Goal: Navigation & Orientation: Find specific page/section

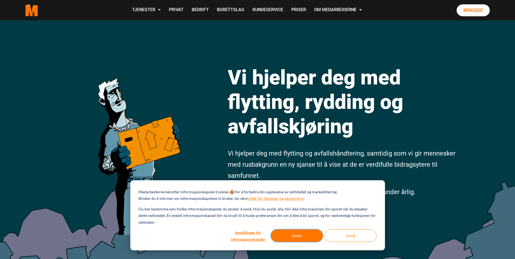
click at [295, 235] on button "Godta" at bounding box center [297, 235] width 52 height 12
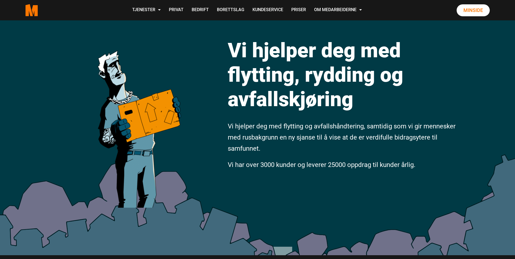
scroll to position [54, 0]
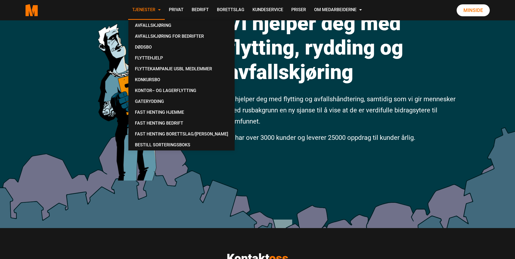
click at [145, 6] on link "Tjenester" at bounding box center [146, 10] width 37 height 19
click at [300, 179] on div "Vi hjelper deg med flytting, rydding og avfallskjøring Vi hjelper deg med flytt…" at bounding box center [257, 97] width 515 height 262
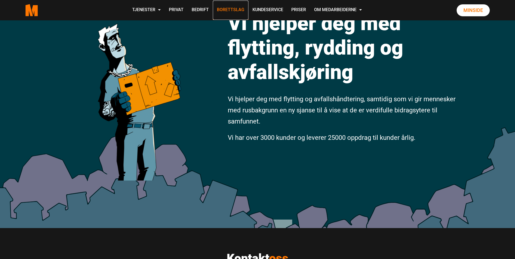
click at [231, 9] on link "Borettslag" at bounding box center [231, 10] width 36 height 19
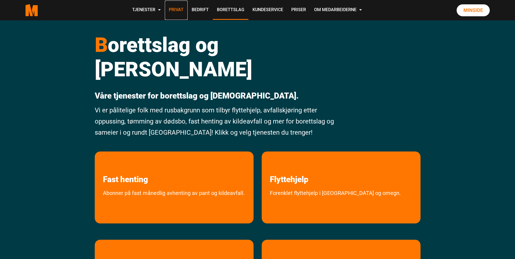
click at [176, 9] on link "Privat" at bounding box center [176, 10] width 23 height 19
